Goal: Task Accomplishment & Management: Manage account settings

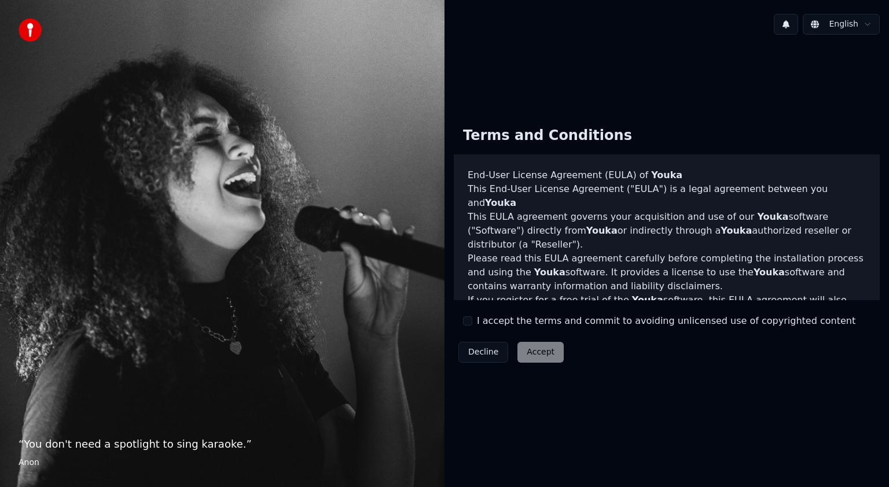
click at [470, 321] on button "I accept the terms and commit to avoiding unlicensed use of copyrighted content" at bounding box center [467, 320] width 9 height 9
click at [533, 349] on button "Accept" at bounding box center [540, 352] width 46 height 21
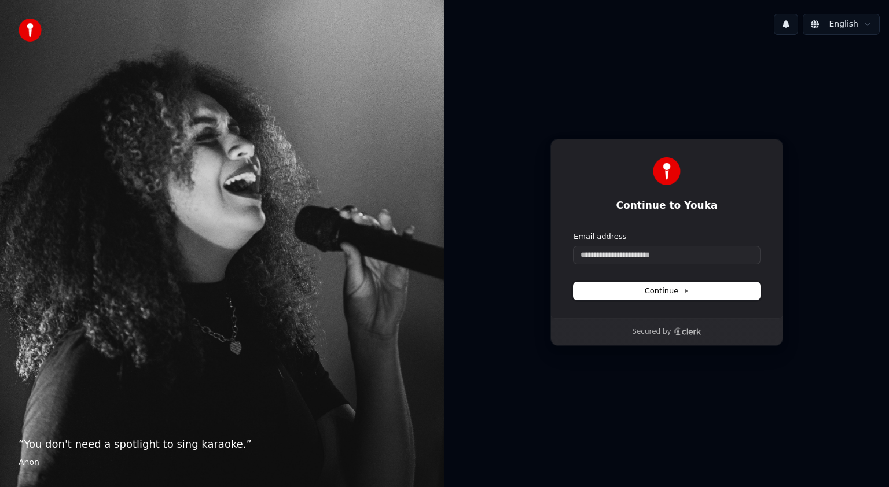
click at [718, 288] on button "Continue" at bounding box center [666, 290] width 186 height 17
click at [671, 288] on span "Continue" at bounding box center [667, 291] width 44 height 10
click at [669, 292] on span "Continue" at bounding box center [667, 291] width 44 height 10
type input "**********"
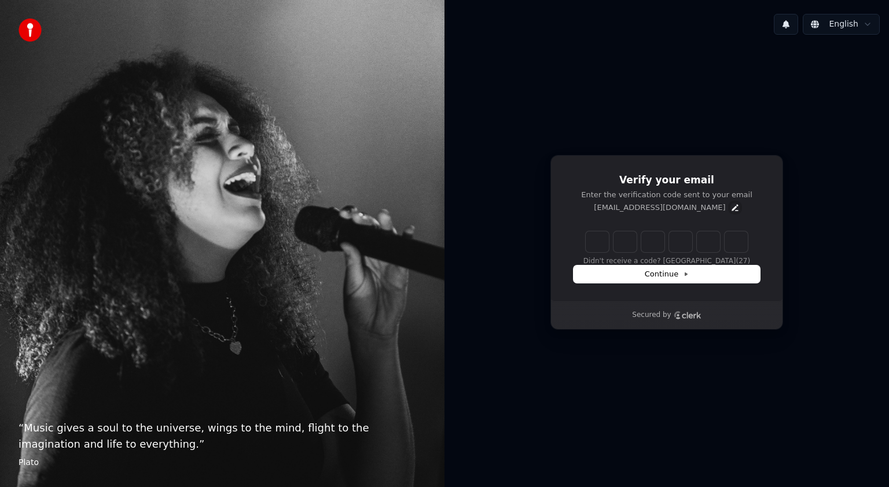
click at [730, 204] on icon "Edit" at bounding box center [734, 207] width 9 height 9
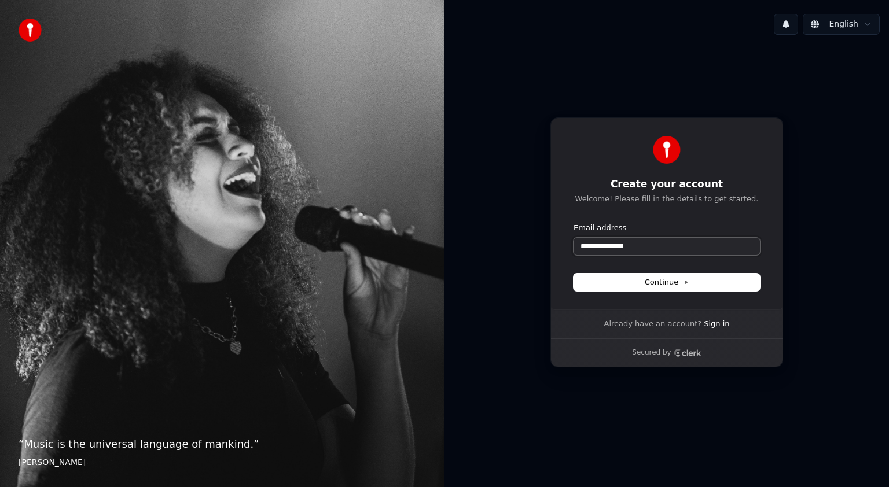
click at [602, 244] on input "**********" at bounding box center [666, 246] width 186 height 17
click at [620, 279] on button "Continue" at bounding box center [666, 282] width 186 height 17
type input "**********"
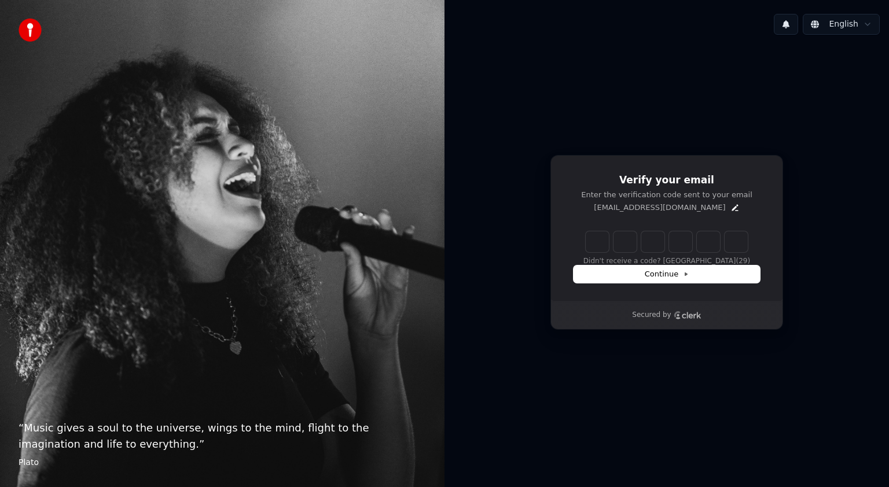
click at [601, 245] on input "Enter verification code" at bounding box center [667, 241] width 162 height 21
type input "******"
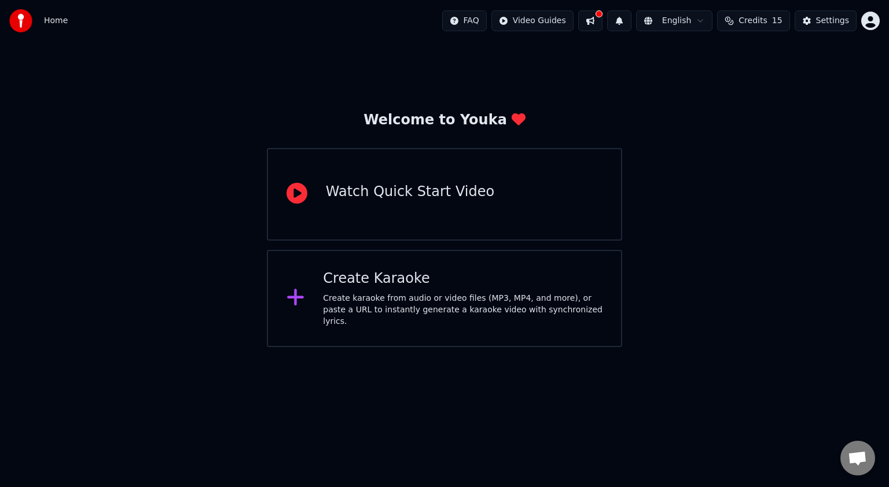
click at [745, 30] on button "Credits 15" at bounding box center [753, 20] width 72 height 21
click at [489, 171] on div "Watch Quick Start Video" at bounding box center [444, 194] width 355 height 93
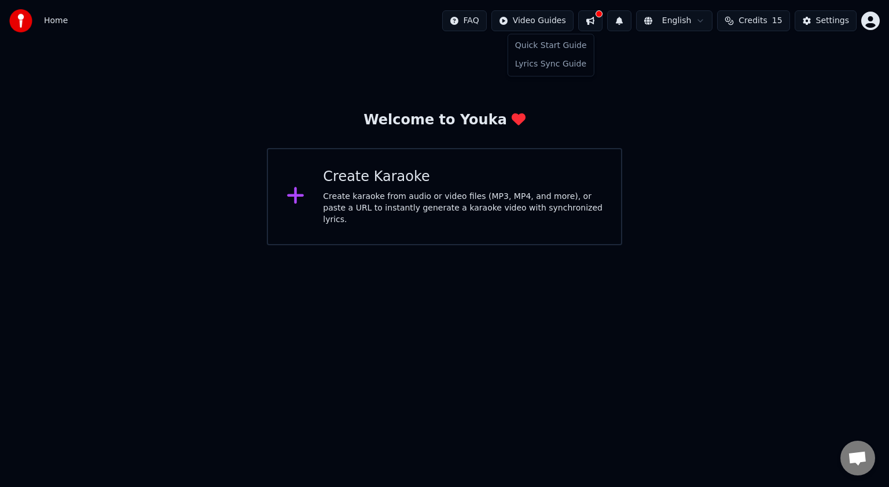
click at [538, 15] on html "Home FAQ Video Guides English Credits 15 Settings Welcome to Youka Create Karao…" at bounding box center [444, 122] width 889 height 245
click at [643, 130] on html "Home FAQ Video Guides English Credits 15 Settings Welcome to Youka Create Karao…" at bounding box center [444, 122] width 889 height 245
click at [45, 23] on span "Home" at bounding box center [56, 21] width 24 height 12
click at [21, 21] on img at bounding box center [20, 20] width 23 height 23
click at [836, 23] on div "Settings" at bounding box center [832, 21] width 33 height 12
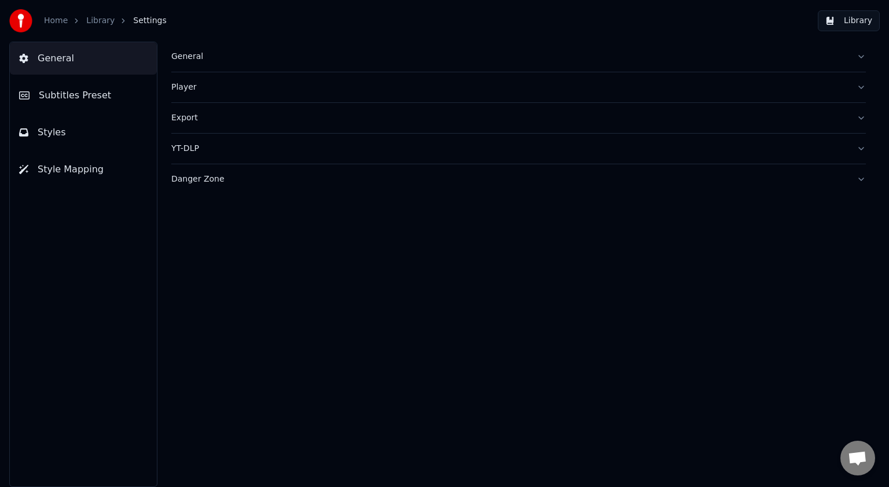
click at [201, 54] on div "General" at bounding box center [509, 57] width 676 height 12
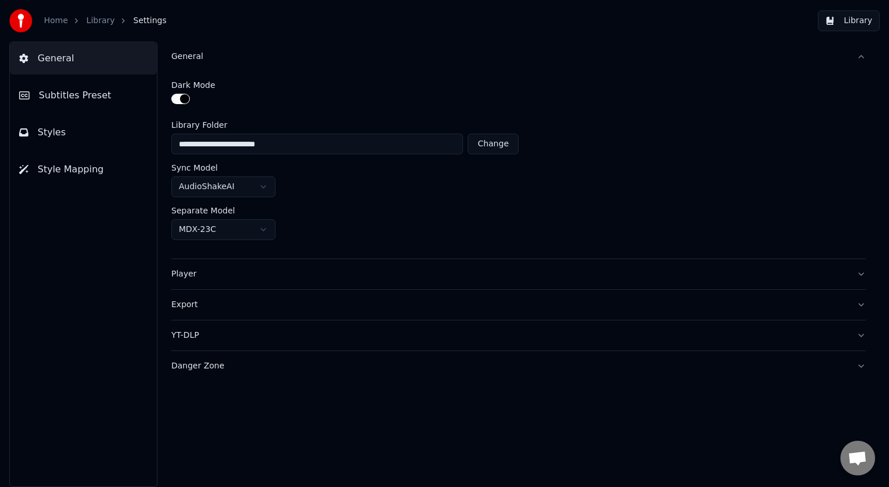
click at [201, 54] on div "General" at bounding box center [509, 57] width 676 height 12
